Goal: Information Seeking & Learning: Learn about a topic

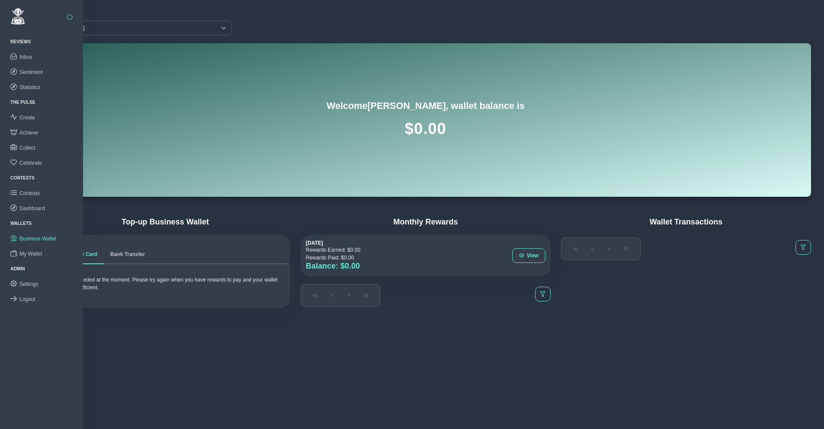
click at [23, 37] on div "Reviews" at bounding box center [41, 41] width 83 height 15
click at [30, 73] on span "Sentiment" at bounding box center [30, 72] width 23 height 6
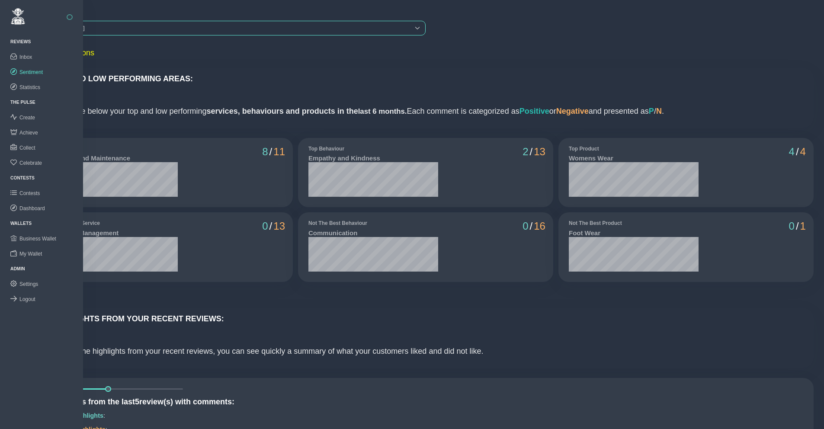
click at [104, 27] on div "[PERSON_NAME]" at bounding box center [224, 28] width 372 height 14
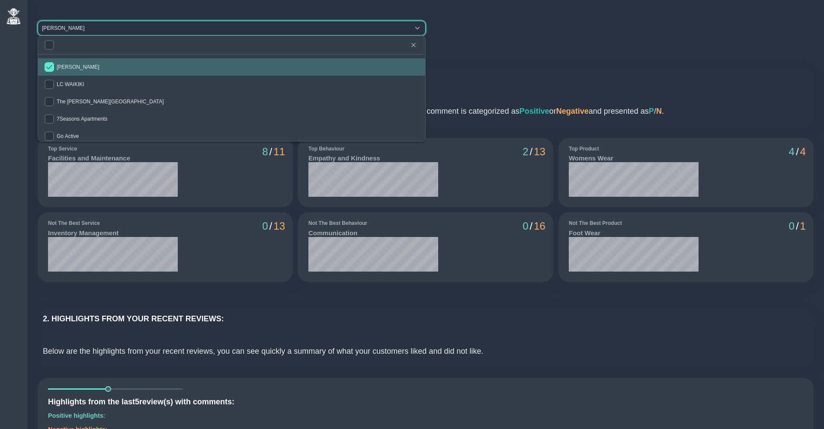
click at [60, 68] on span "[PERSON_NAME]" at bounding box center [78, 67] width 43 height 6
checkbox input "false"
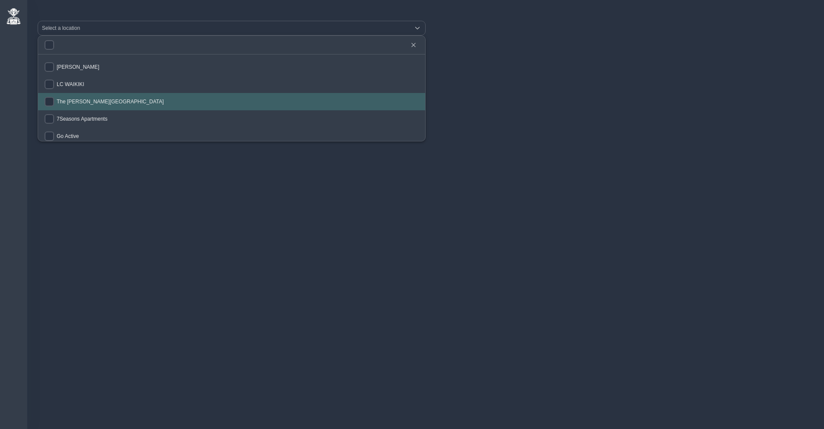
click at [61, 102] on span "The [PERSON_NAME][GEOGRAPHIC_DATA]" at bounding box center [110, 102] width 107 height 6
checkbox input "true"
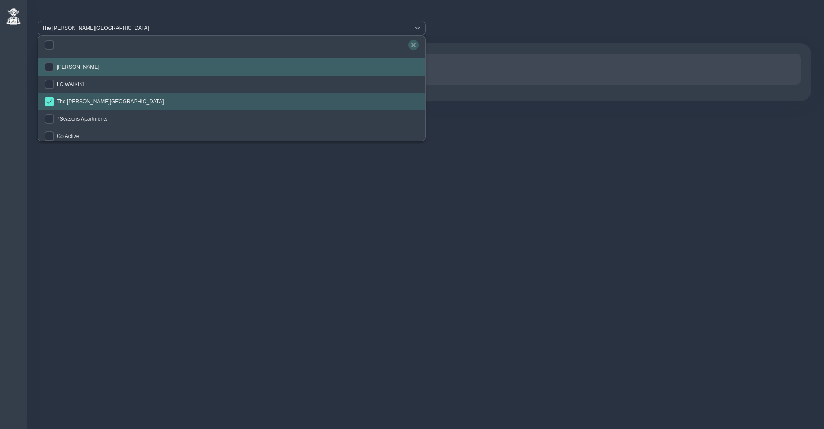
click at [412, 44] on icon "button" at bounding box center [413, 44] width 5 height 5
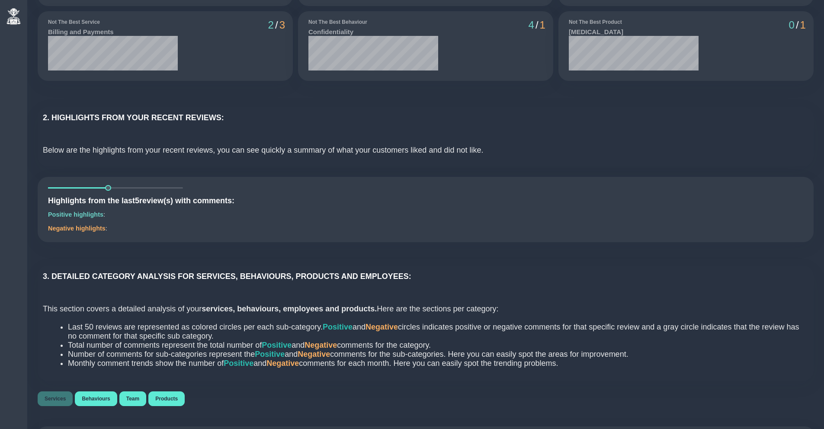
scroll to position [533, 0]
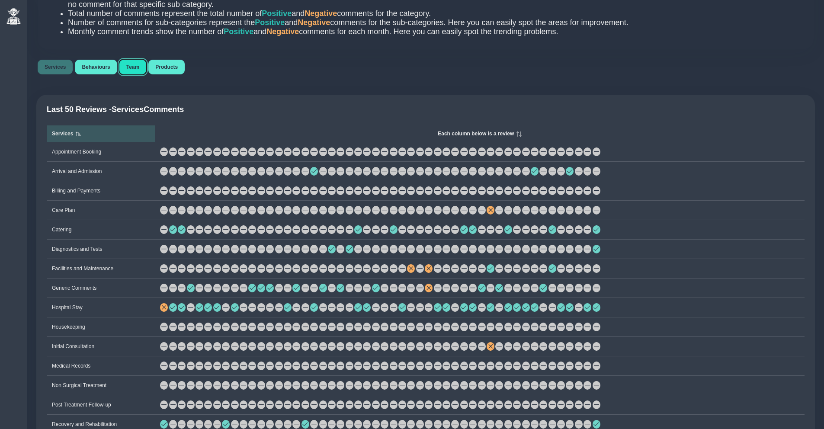
click at [132, 70] on span "Team" at bounding box center [132, 67] width 13 height 6
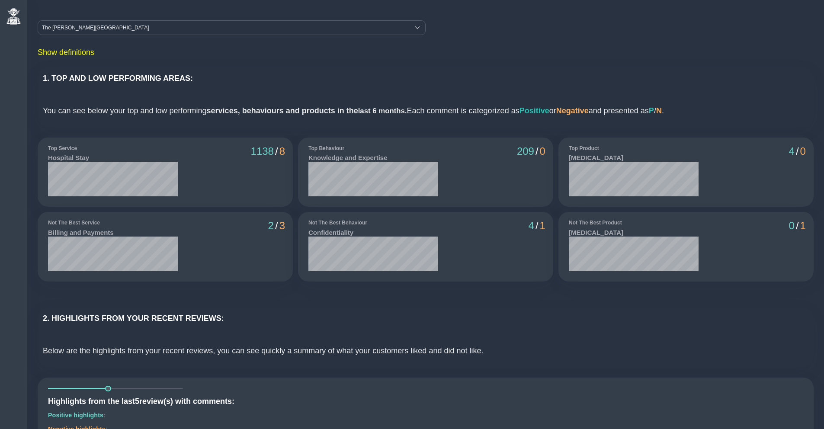
scroll to position [0, 0]
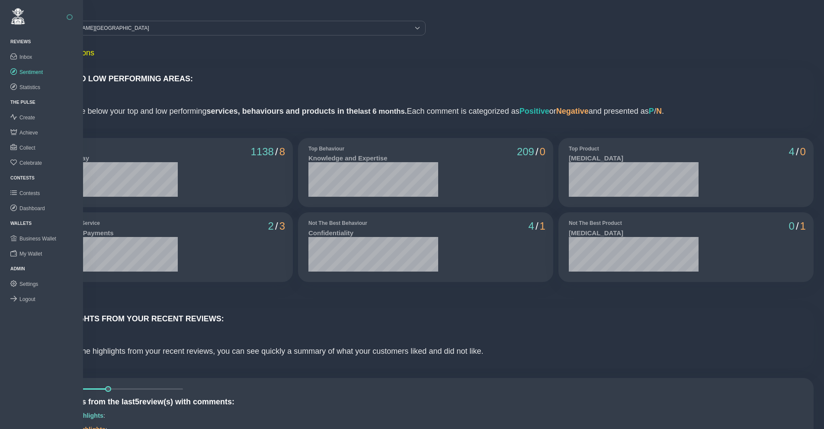
click at [69, 17] on button "button" at bounding box center [70, 17] width 6 height 6
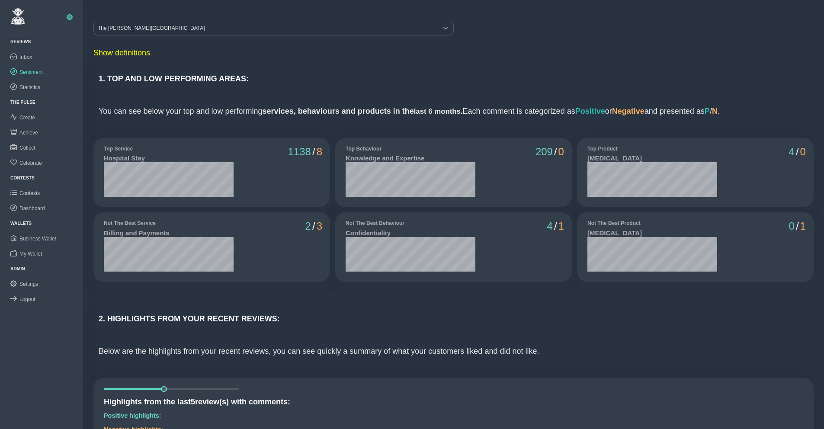
click at [70, 17] on button "button" at bounding box center [70, 17] width 6 height 6
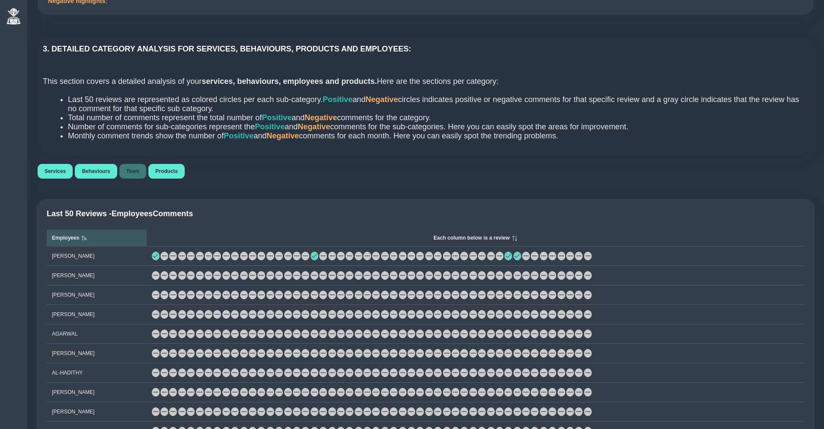
scroll to position [441, 0]
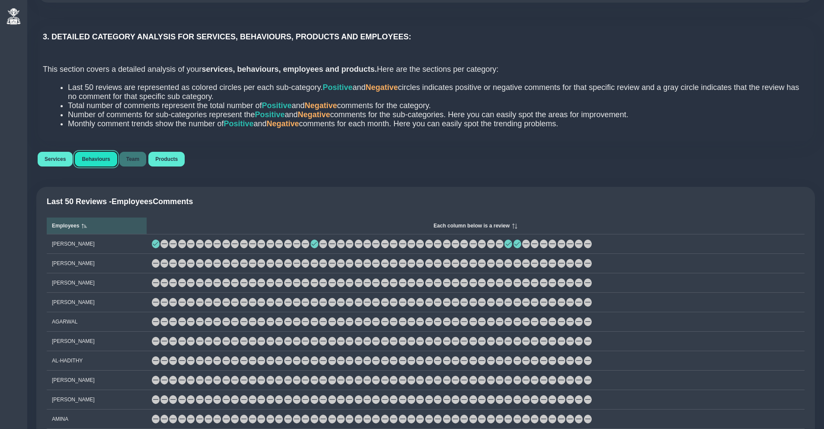
click at [94, 162] on span "Behaviours" at bounding box center [96, 159] width 28 height 6
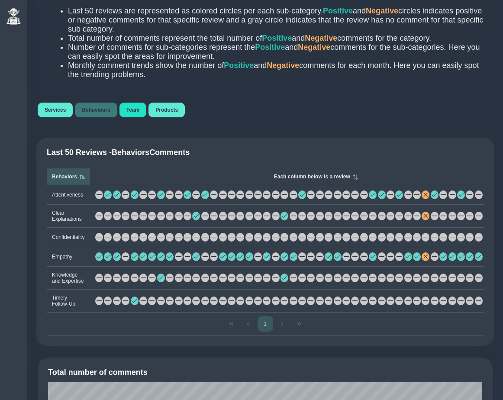
scroll to position [524, 0]
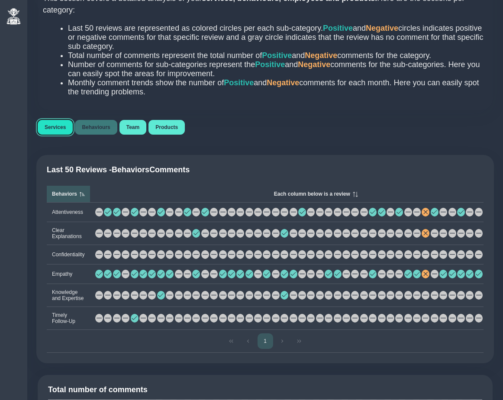
click at [52, 130] on span "Services" at bounding box center [55, 127] width 21 height 6
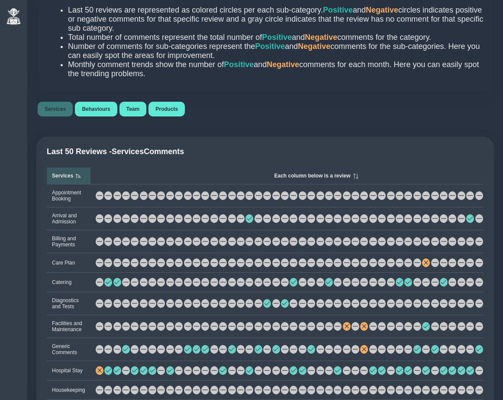
scroll to position [556, 0]
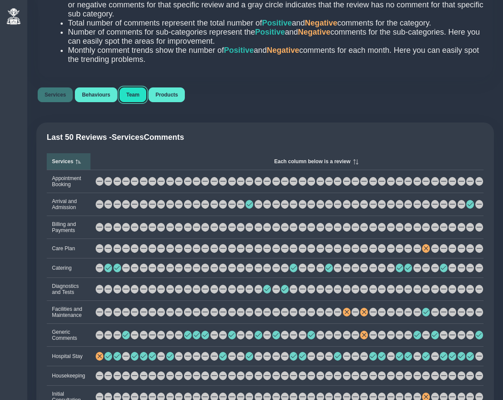
click at [136, 98] on span "Team" at bounding box center [132, 95] width 13 height 6
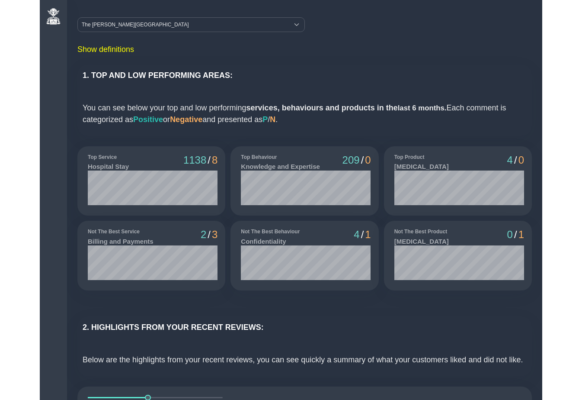
scroll to position [0, 0]
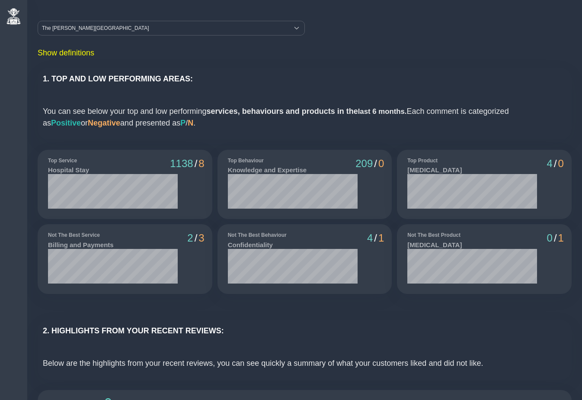
click at [22, 37] on div "Reviews" at bounding box center [13, 41] width 27 height 15
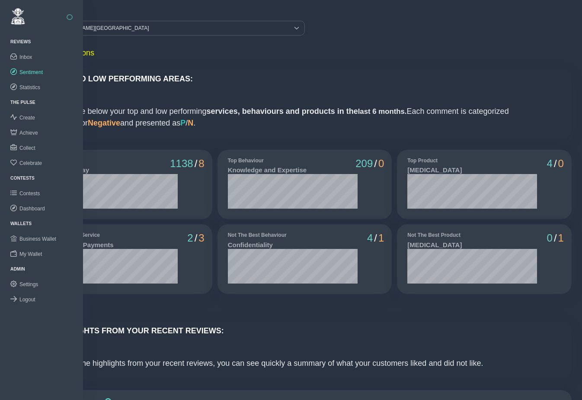
click at [71, 16] on button "button" at bounding box center [70, 17] width 6 height 6
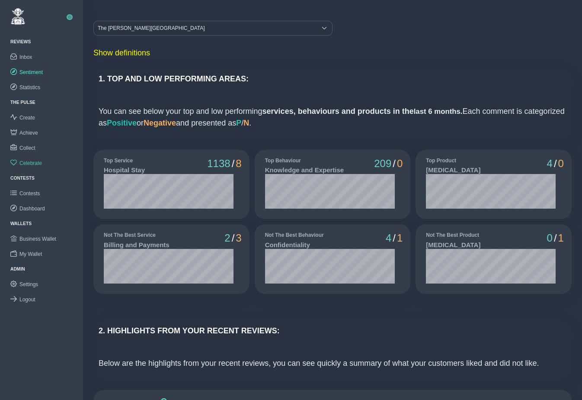
click at [28, 162] on span "Celebrate" at bounding box center [30, 163] width 23 height 6
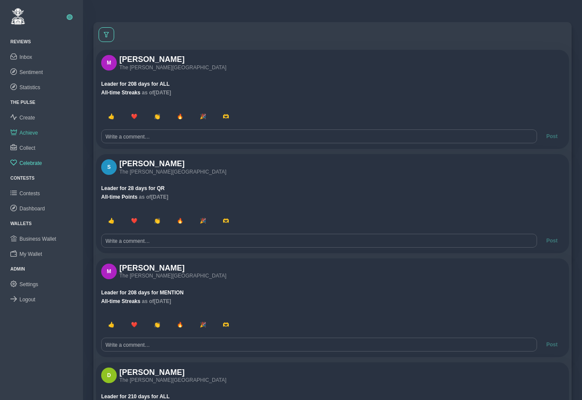
click at [27, 132] on span "Achieve" at bounding box center [28, 133] width 19 height 6
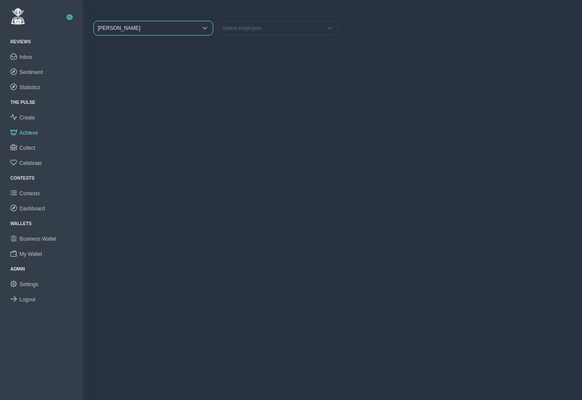
click at [135, 29] on span "[PERSON_NAME]" at bounding box center [145, 28] width 103 height 14
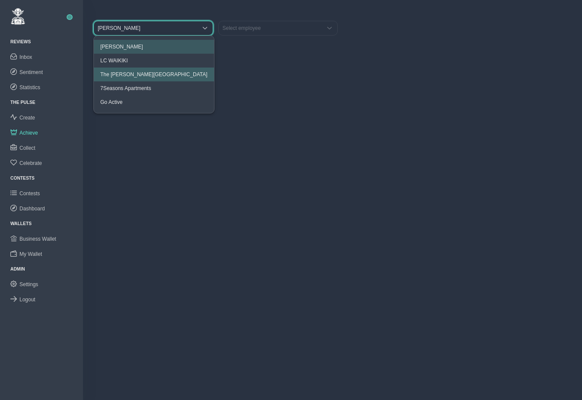
click at [121, 78] on li "The [PERSON_NAME][GEOGRAPHIC_DATA]" at bounding box center [154, 75] width 120 height 14
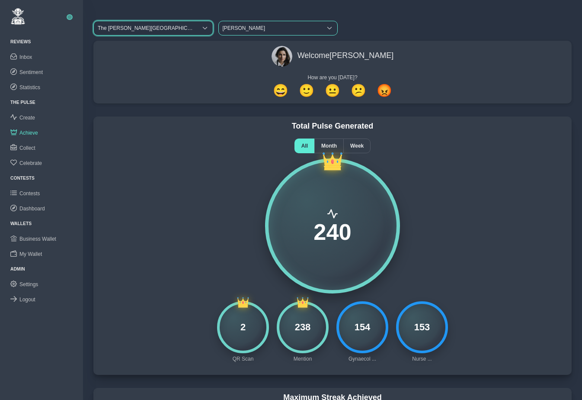
click at [238, 26] on span "[PERSON_NAME]" at bounding box center [270, 28] width 103 height 14
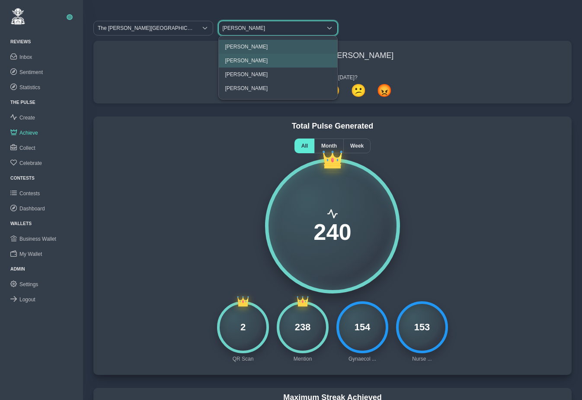
click at [241, 61] on span "[PERSON_NAME]" at bounding box center [246, 61] width 43 height 6
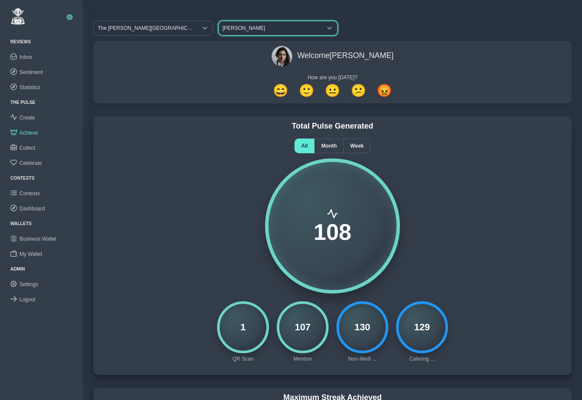
click at [242, 27] on span "[PERSON_NAME]" at bounding box center [270, 28] width 103 height 14
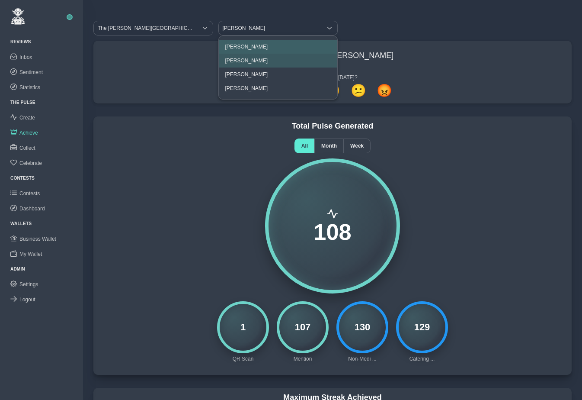
click at [242, 46] on span "[PERSON_NAME]" at bounding box center [246, 47] width 43 height 6
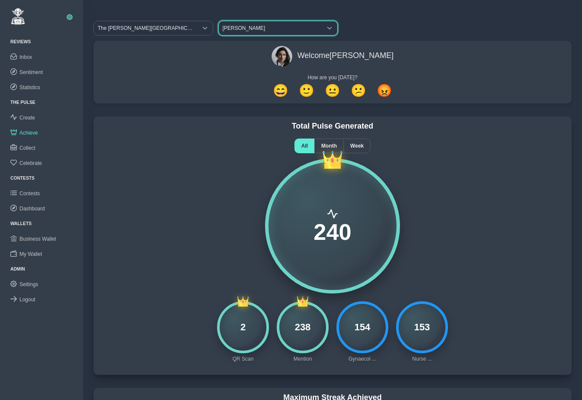
click at [239, 28] on span "[PERSON_NAME]" at bounding box center [270, 28] width 103 height 14
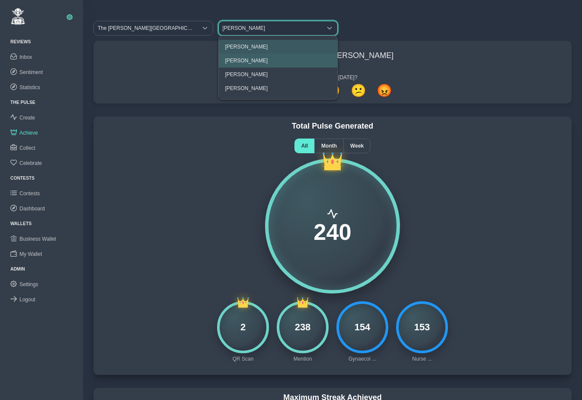
click at [239, 58] on span "[PERSON_NAME]" at bounding box center [246, 61] width 43 height 6
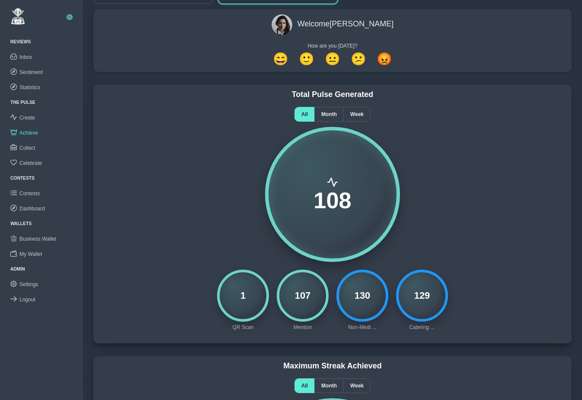
scroll to position [33, 0]
